Goal: Task Accomplishment & Management: Manage account settings

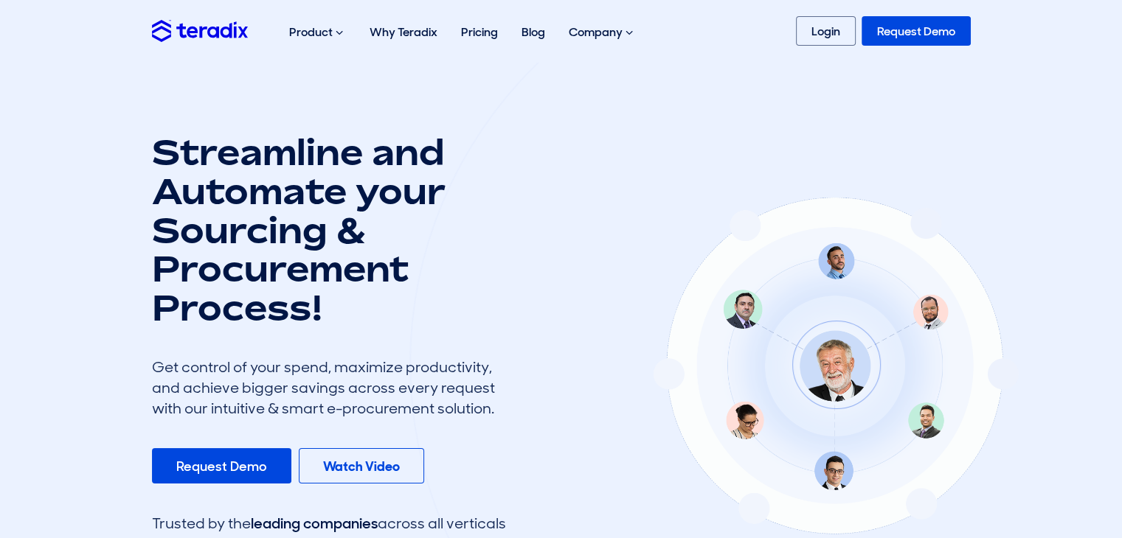
click at [852, 128] on section "Streamline and Automate your Sourcing & Procurement Process! Get control of you…" at bounding box center [561, 371] width 1122 height 618
click at [826, 36] on link "Login" at bounding box center [826, 31] width 60 height 30
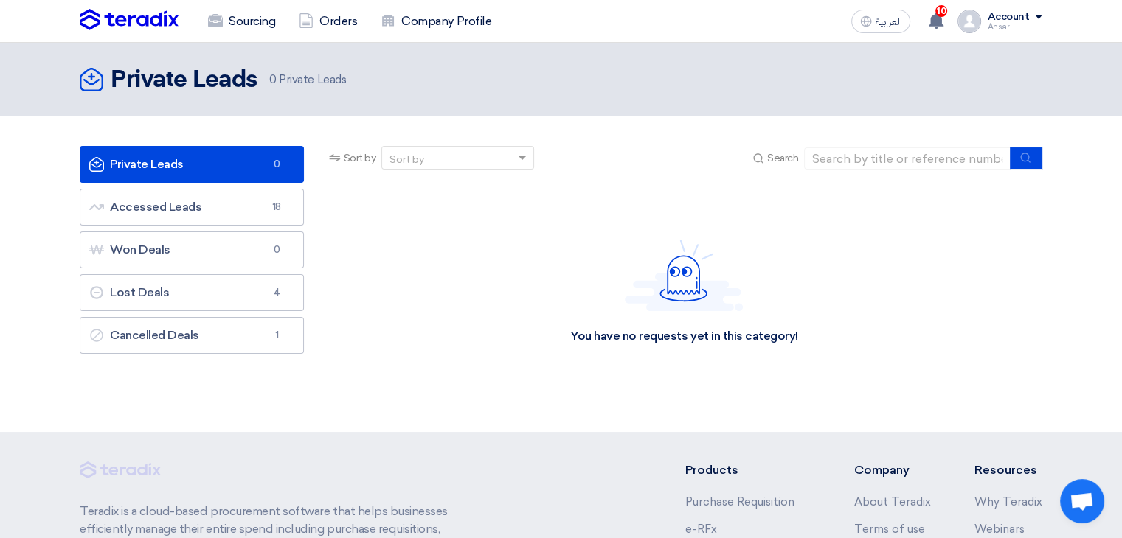
click at [1036, 17] on span at bounding box center [1038, 17] width 7 height 4
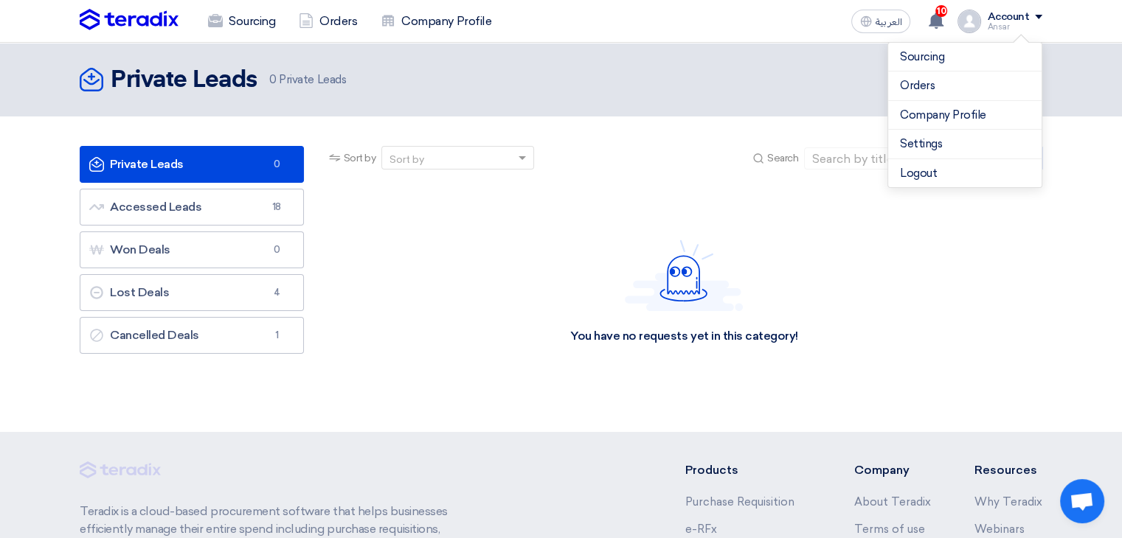
click at [788, 49] on header "Private Leads Private Leads 0 Private Leads" at bounding box center [561, 80] width 1122 height 74
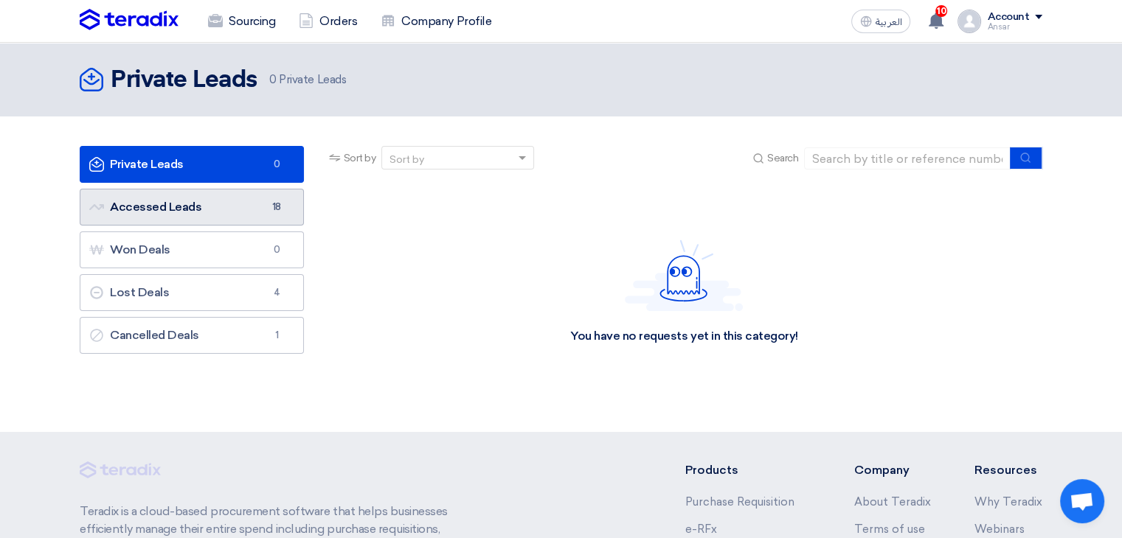
click at [183, 216] on link "Accessed Leads Accessed Leads 18" at bounding box center [192, 207] width 224 height 37
